Goal: Task Accomplishment & Management: Manage account settings

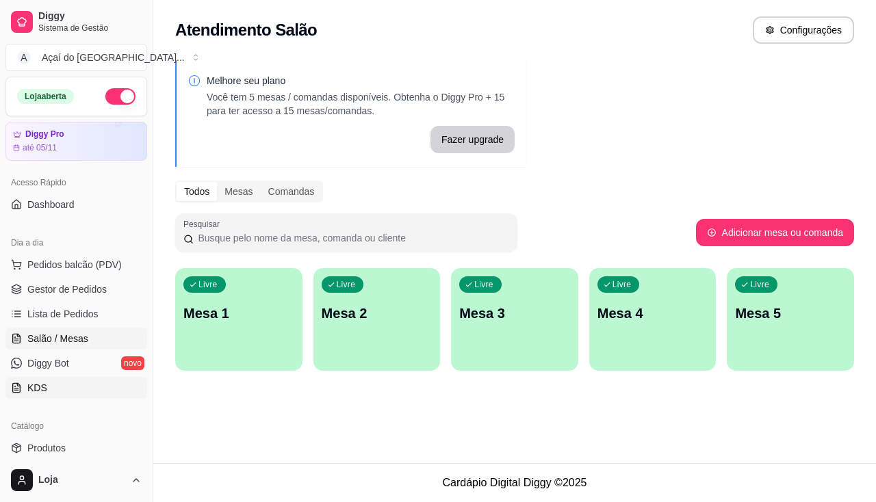
scroll to position [137, 0]
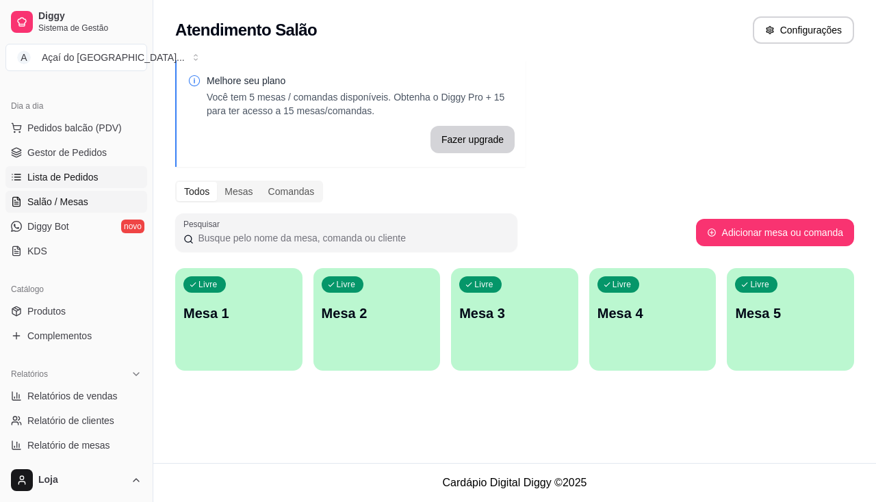
click at [40, 177] on span "Lista de Pedidos" at bounding box center [62, 177] width 71 height 14
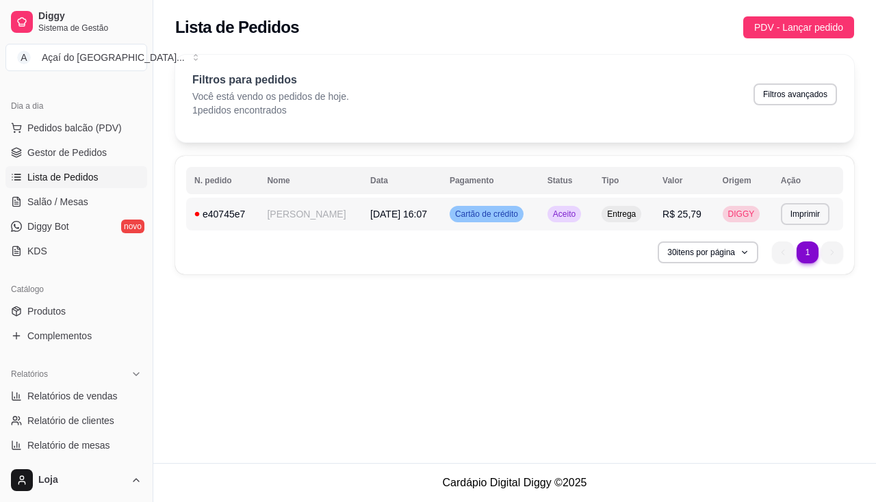
click at [284, 206] on td "[PERSON_NAME]" at bounding box center [310, 214] width 103 height 33
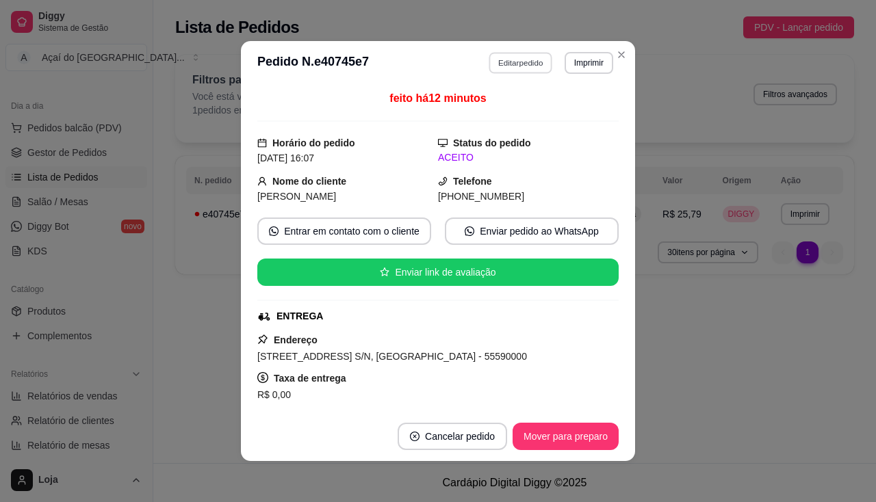
click at [518, 64] on button "Editar pedido" at bounding box center [521, 62] width 64 height 21
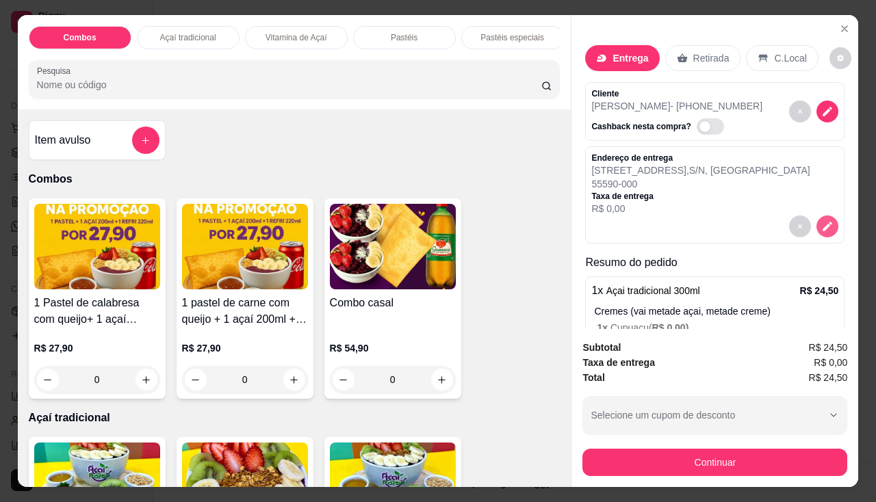
click at [817, 229] on button "decrease-product-quantity" at bounding box center [828, 227] width 22 height 22
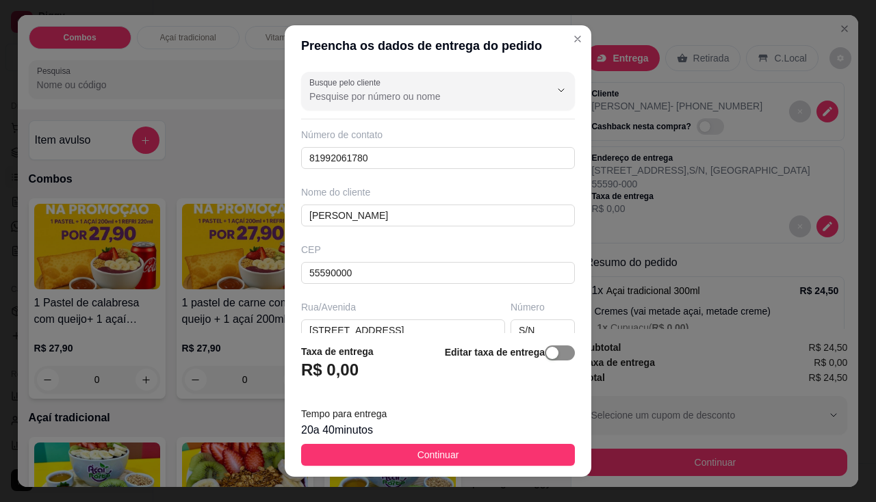
click at [550, 358] on span "button" at bounding box center [560, 353] width 30 height 15
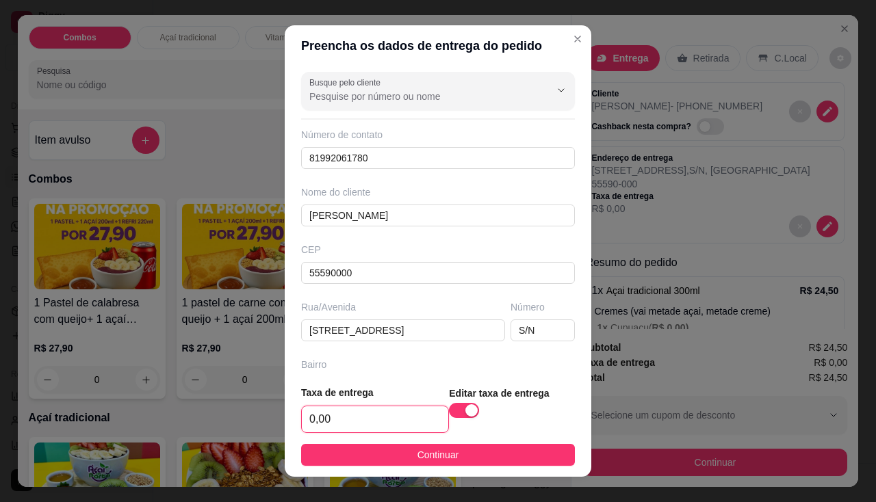
click at [351, 412] on input "0,00" at bounding box center [375, 420] width 146 height 26
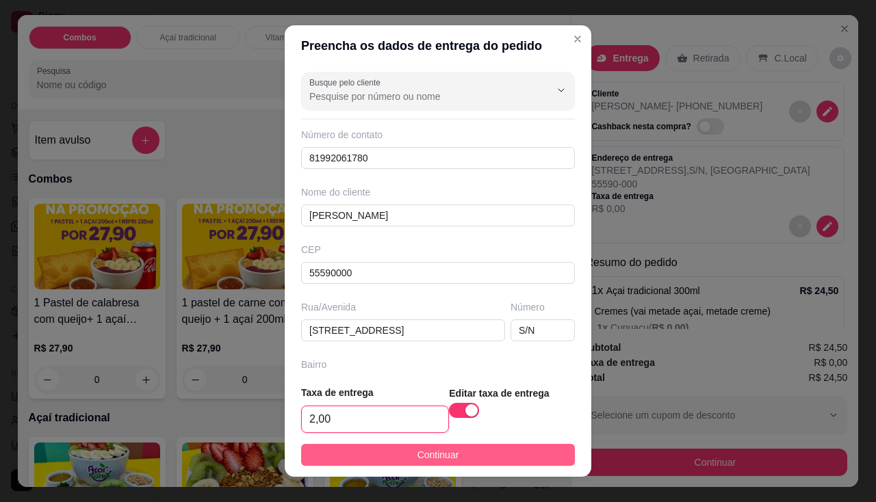
type input "2,00"
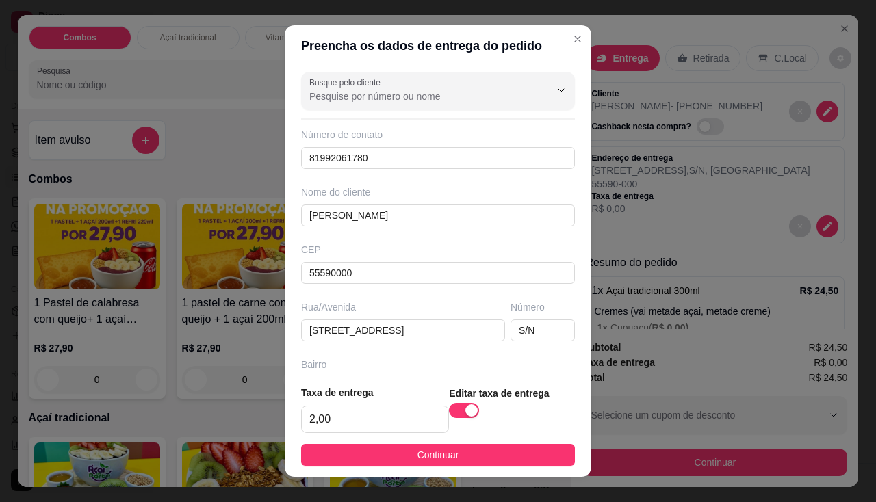
click at [379, 464] on button "Continuar" at bounding box center [438, 455] width 274 height 22
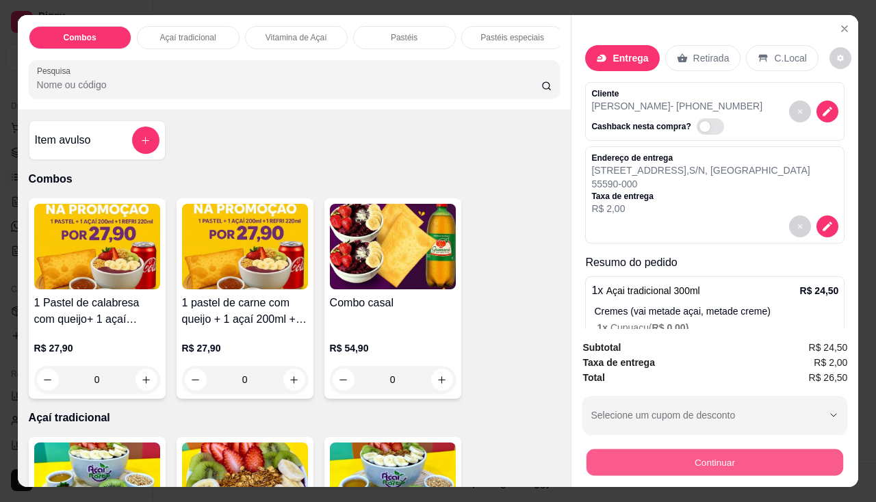
click at [602, 454] on button "Continuar" at bounding box center [715, 463] width 257 height 27
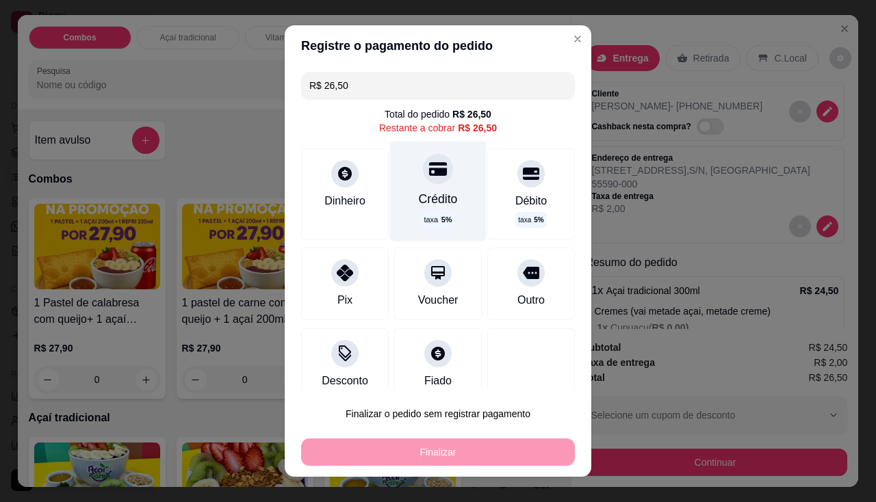
click at [421, 212] on div "taxa 5 %" at bounding box center [438, 219] width 34 height 17
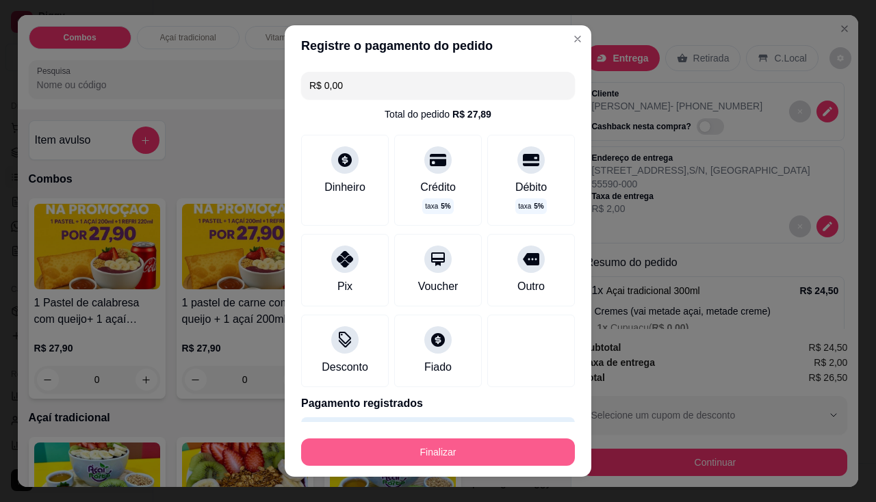
click at [463, 457] on button "Finalizar" at bounding box center [438, 452] width 274 height 27
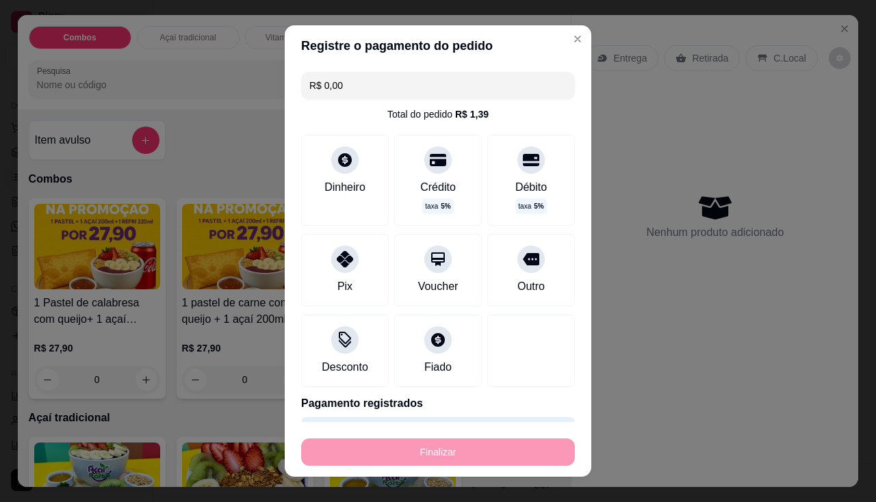
type input "-R$ 26,50"
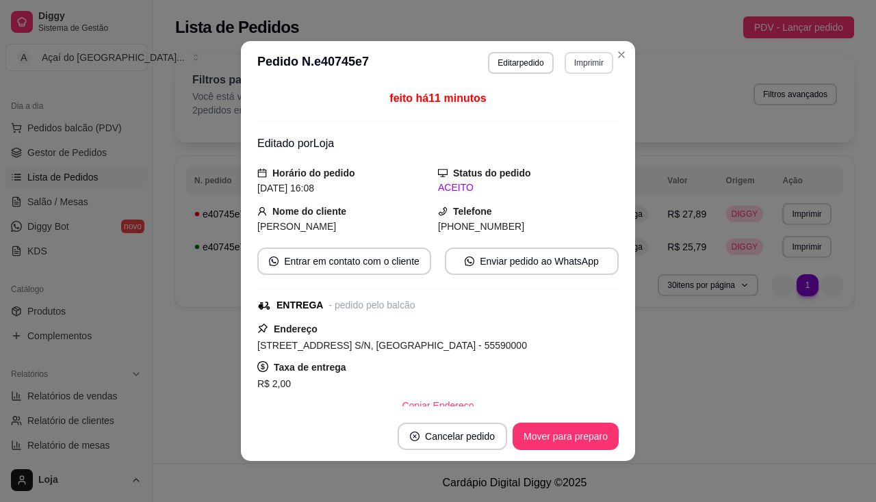
click at [565, 65] on button "Imprimir" at bounding box center [589, 63] width 49 height 22
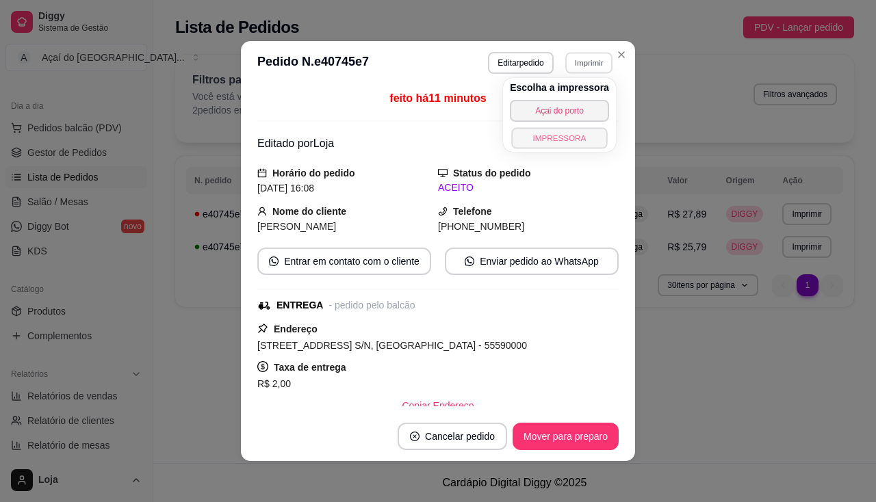
click at [559, 130] on button "IMPRESSORA" at bounding box center [559, 137] width 96 height 21
